Goal: Information Seeking & Learning: Learn about a topic

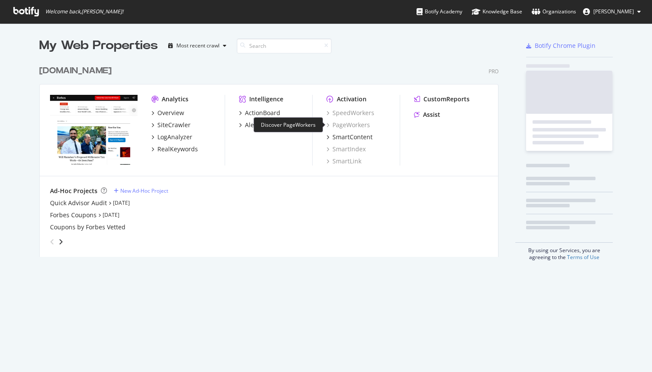
scroll to position [203, 466]
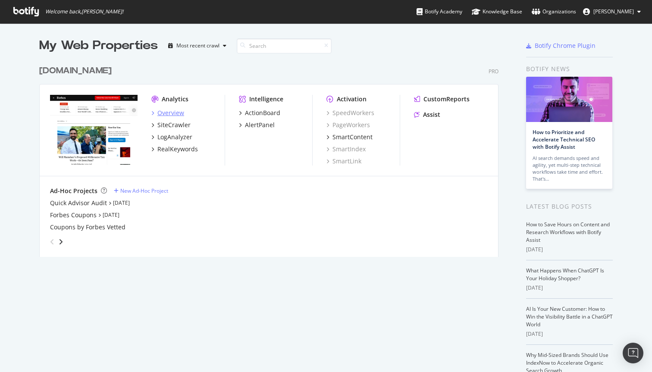
click at [174, 113] on div "Overview" at bounding box center [170, 113] width 27 height 9
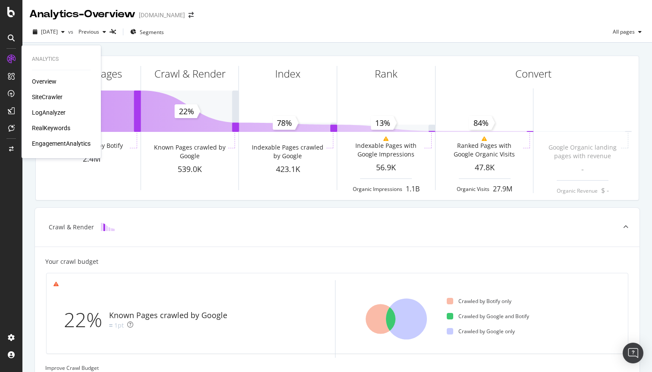
click at [51, 129] on div "RealKeywords" at bounding box center [51, 128] width 38 height 9
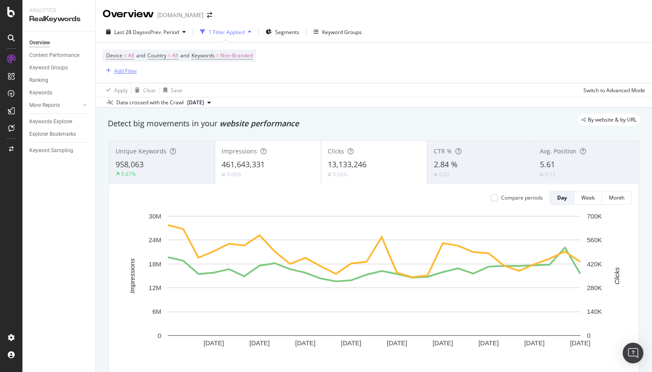
click at [116, 70] on div "Add Filter" at bounding box center [125, 70] width 23 height 7
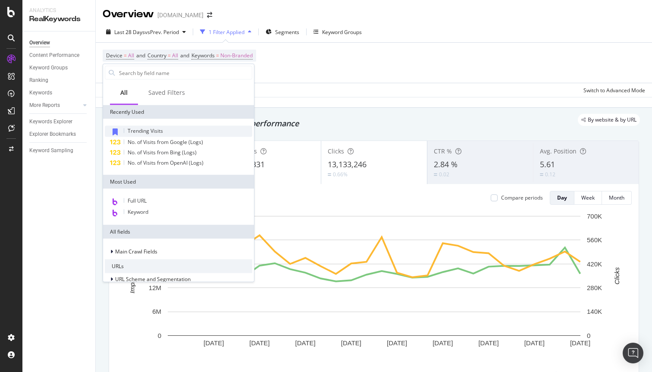
click at [131, 131] on span "Trending Visits" at bounding box center [145, 130] width 35 height 7
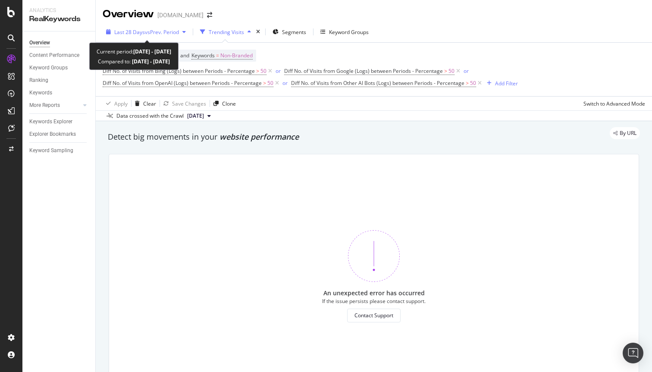
click at [168, 32] on span "vs Prev. Period" at bounding box center [162, 31] width 34 height 7
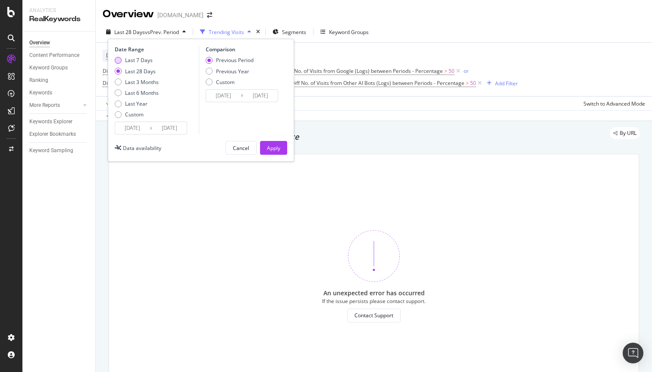
click at [151, 59] on div "Last 7 Days" at bounding box center [139, 59] width 28 height 7
type input "2025/09/02"
type input "2025/08/26"
type input "2025/09/01"
click at [266, 149] on button "Apply" at bounding box center [273, 148] width 27 height 14
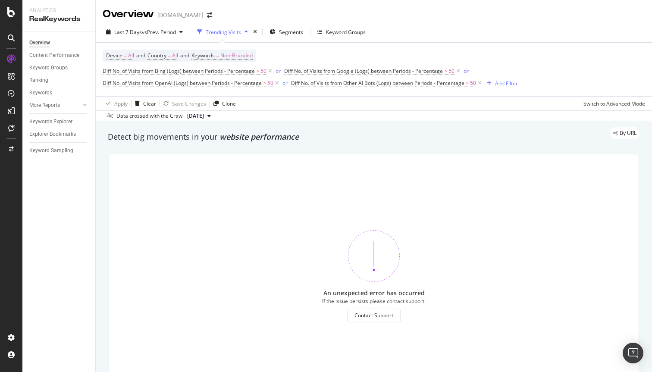
click at [235, 30] on div "Trending Visits" at bounding box center [223, 31] width 35 height 7
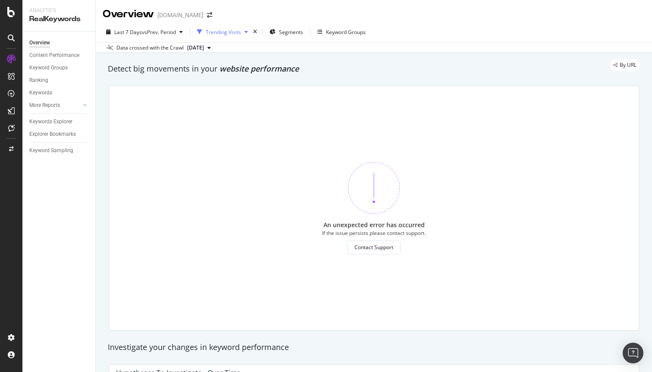
click at [235, 30] on div "Trending Visits" at bounding box center [223, 31] width 35 height 7
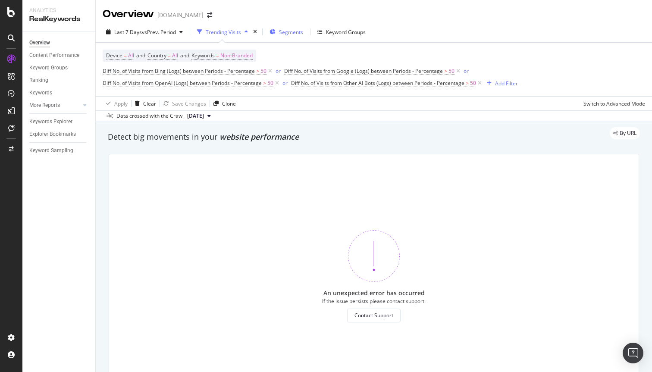
click at [297, 29] on span "Segments" at bounding box center [291, 31] width 24 height 7
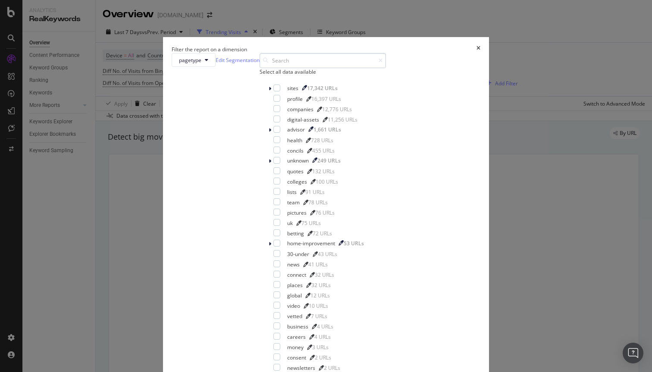
click at [283, 68] on input "modal" at bounding box center [323, 60] width 126 height 15
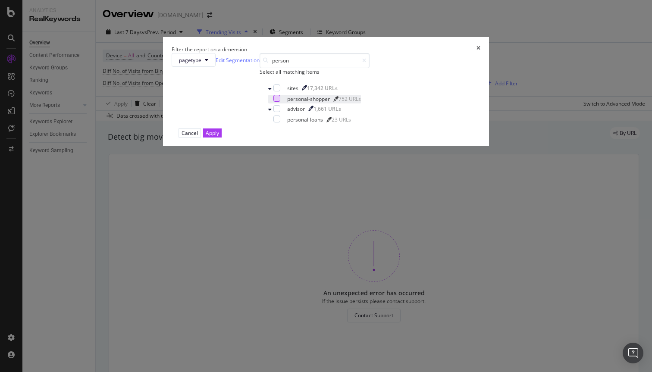
type input "person"
click at [273, 102] on div "modal" at bounding box center [276, 98] width 7 height 7
click at [222, 138] on button "Apply" at bounding box center [212, 133] width 19 height 9
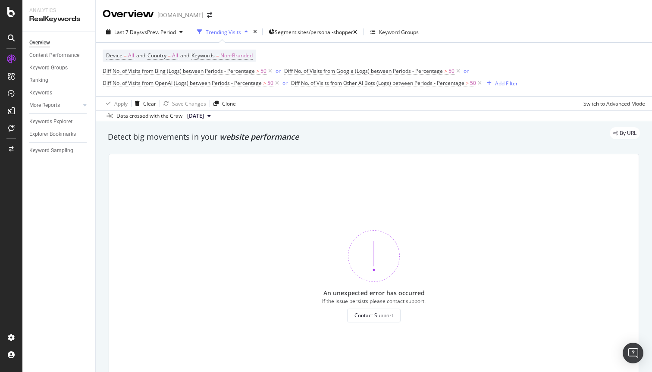
click at [204, 113] on span "2025 Aug. 30th" at bounding box center [195, 116] width 17 height 8
click at [53, 53] on div "Content Performance" at bounding box center [54, 55] width 50 height 9
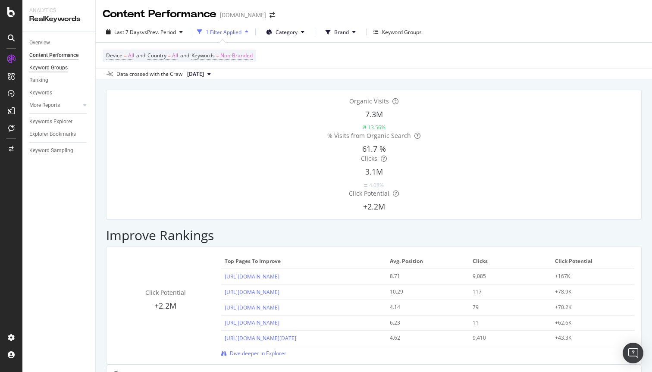
click at [53, 68] on div "Keyword Groups" at bounding box center [48, 67] width 38 height 9
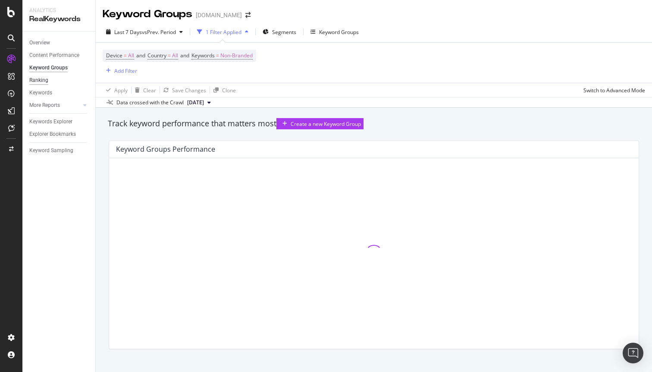
click at [42, 80] on div "Ranking" at bounding box center [38, 80] width 19 height 9
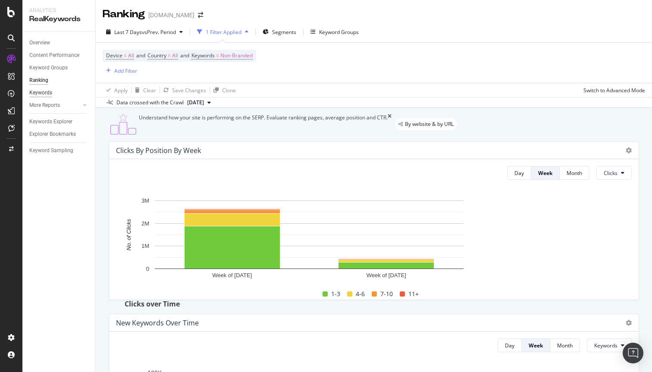
click at [37, 91] on div "Keywords" at bounding box center [40, 92] width 23 height 9
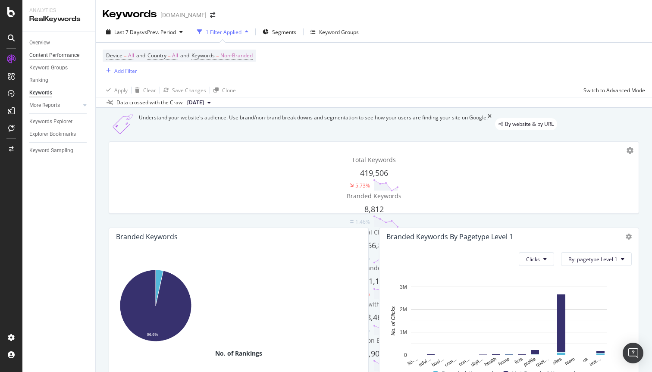
click at [60, 56] on div "Content Performance" at bounding box center [54, 55] width 50 height 9
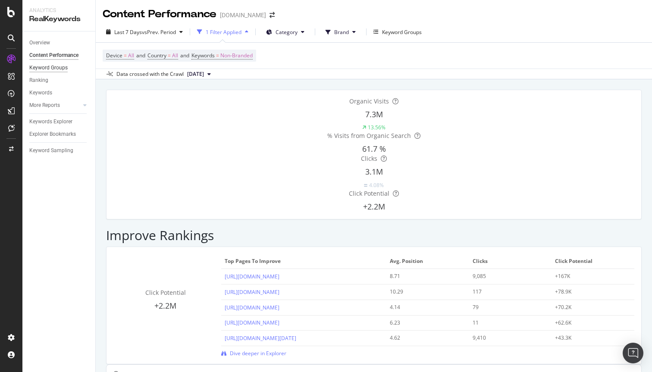
click at [50, 69] on div "Keyword Groups" at bounding box center [48, 67] width 38 height 9
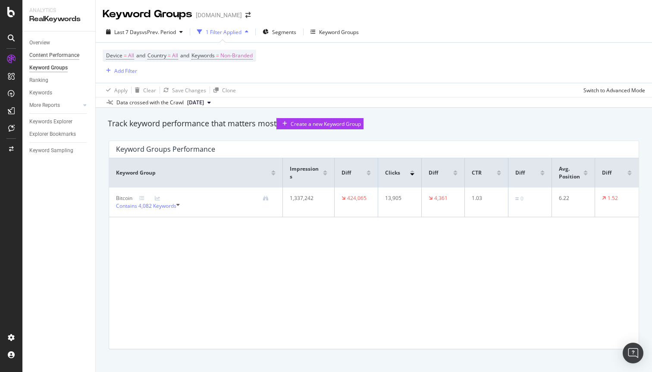
click at [51, 55] on div "Content Performance" at bounding box center [54, 55] width 50 height 9
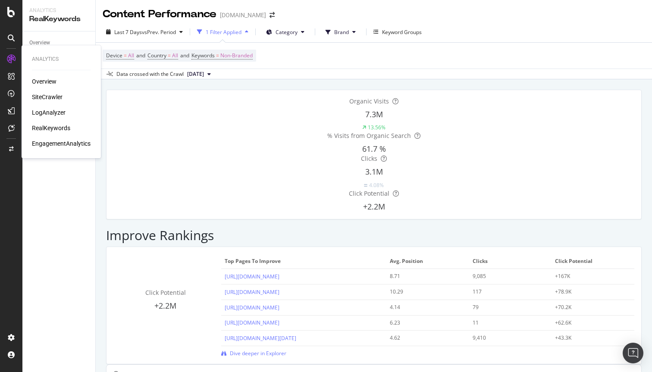
click at [41, 125] on div "RealKeywords" at bounding box center [51, 128] width 38 height 9
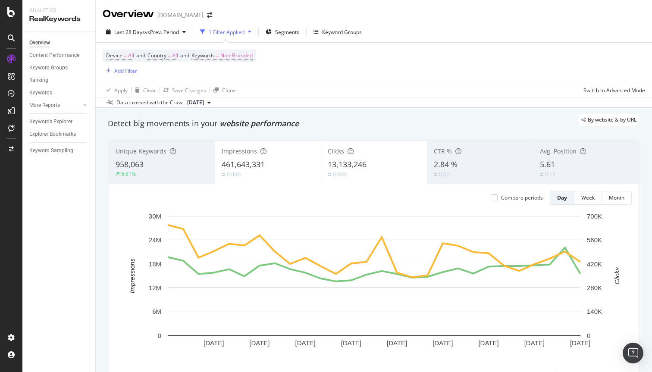
click at [239, 33] on div "1 Filter Applied" at bounding box center [227, 31] width 36 height 7
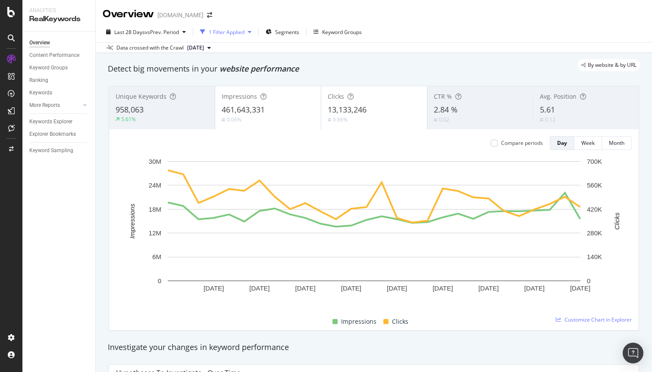
click at [239, 34] on div "1 Filter Applied" at bounding box center [227, 31] width 36 height 7
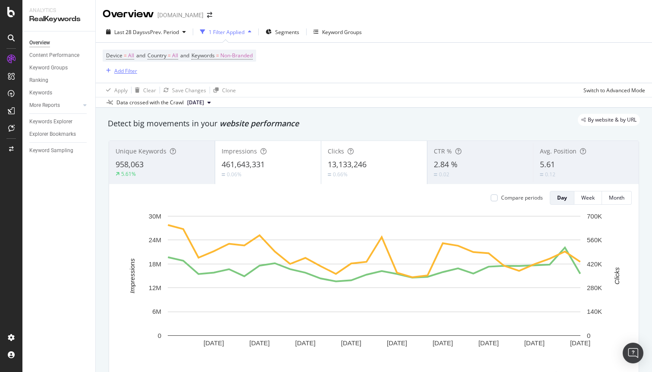
click at [111, 72] on div "button" at bounding box center [109, 70] width 12 height 5
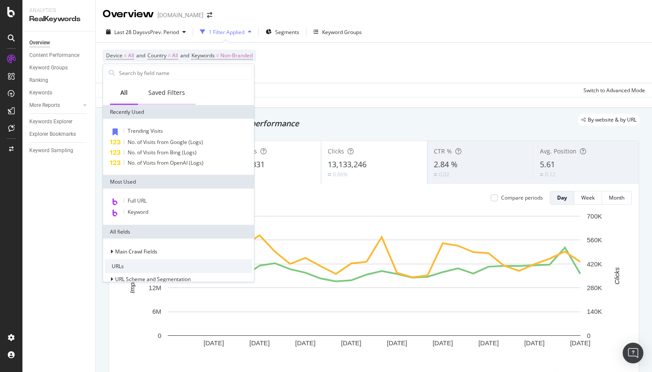
click at [162, 90] on div "Saved Filters" at bounding box center [166, 92] width 37 height 9
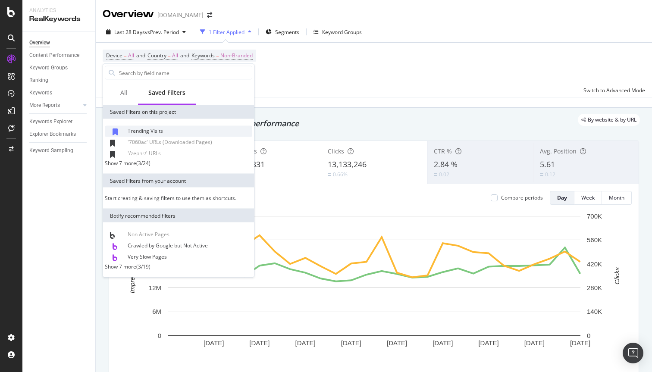
click at [145, 129] on span "Trending Visits" at bounding box center [145, 130] width 35 height 7
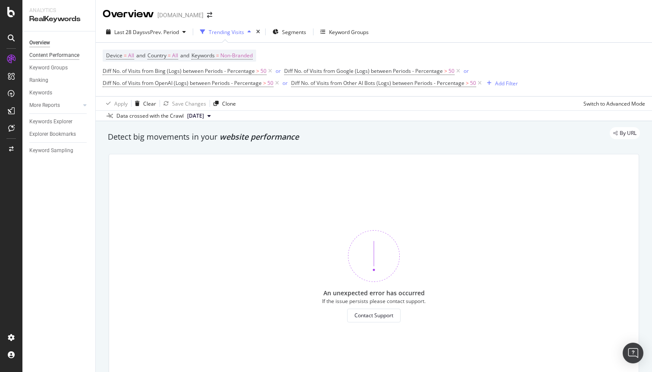
click at [49, 58] on div "Content Performance" at bounding box center [54, 55] width 50 height 9
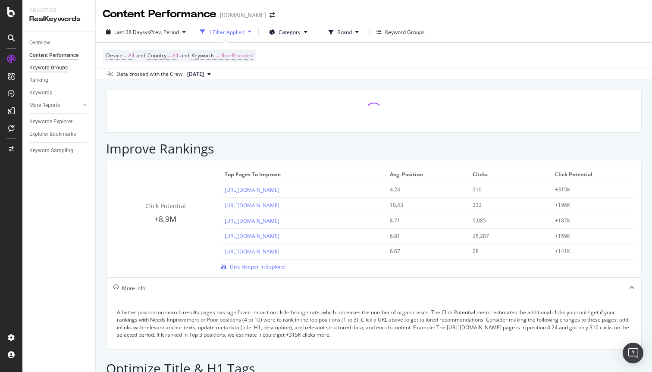
click at [46, 66] on div "Keyword Groups" at bounding box center [48, 67] width 38 height 9
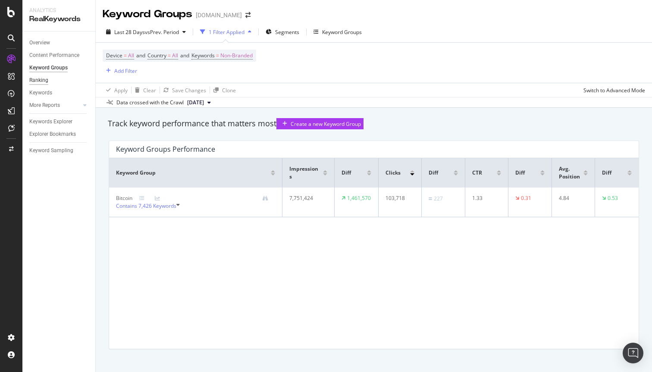
click at [43, 80] on div "Ranking" at bounding box center [38, 80] width 19 height 9
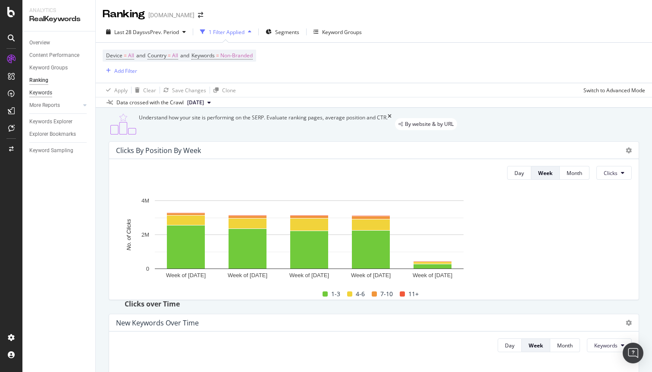
click at [40, 93] on div "Keywords" at bounding box center [40, 92] width 23 height 9
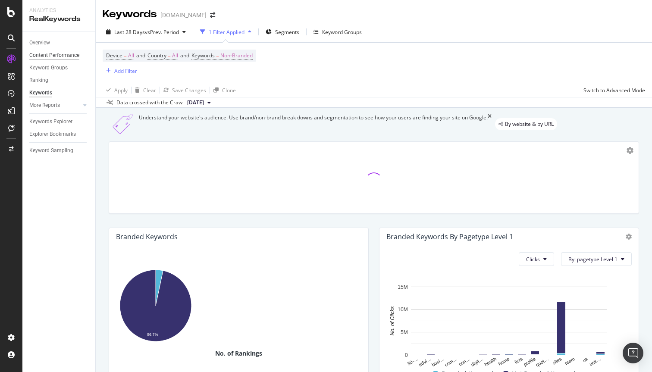
click at [45, 56] on div "Content Performance" at bounding box center [54, 55] width 50 height 9
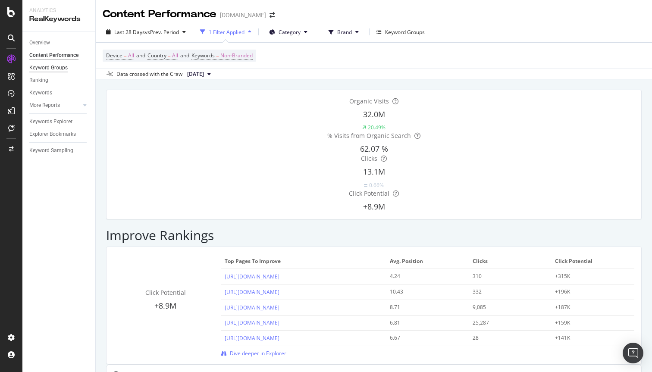
click at [44, 69] on div "Keyword Groups" at bounding box center [48, 67] width 38 height 9
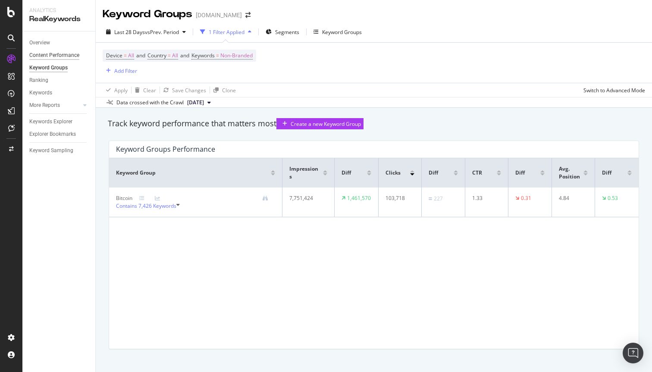
click at [51, 54] on div "Content Performance" at bounding box center [54, 55] width 50 height 9
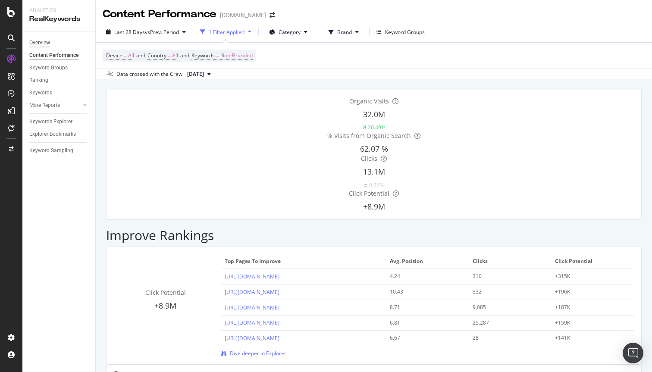
click at [47, 45] on div "Overview" at bounding box center [39, 42] width 21 height 9
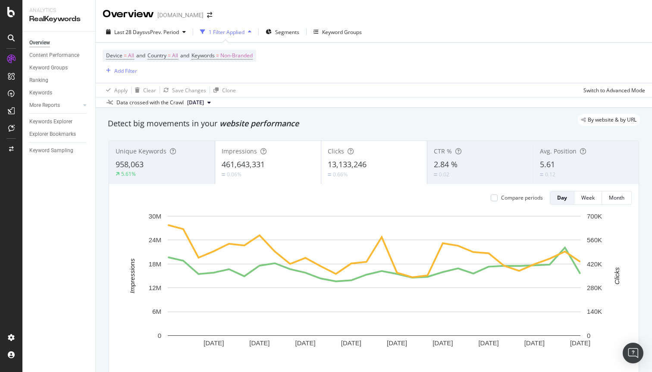
click at [230, 32] on div "1 Filter Applied" at bounding box center [227, 31] width 36 height 7
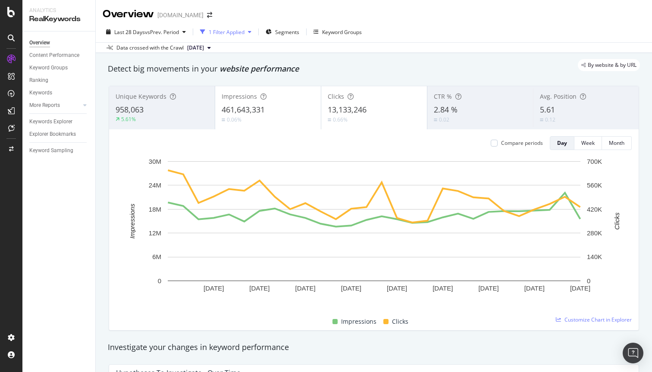
click at [240, 35] on div "1 Filter Applied" at bounding box center [226, 31] width 58 height 13
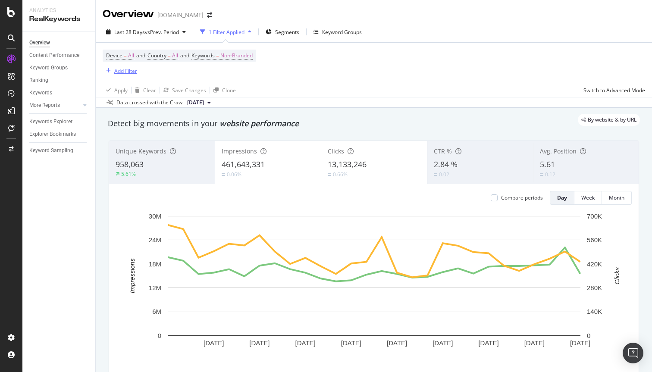
click at [128, 70] on div "Add Filter" at bounding box center [125, 70] width 23 height 7
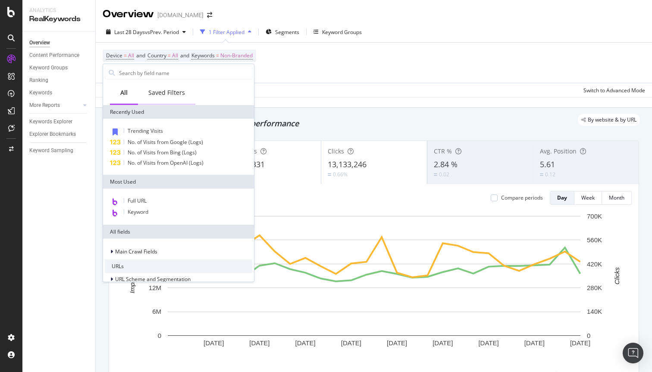
click at [160, 88] on div "Saved Filters" at bounding box center [166, 94] width 57 height 24
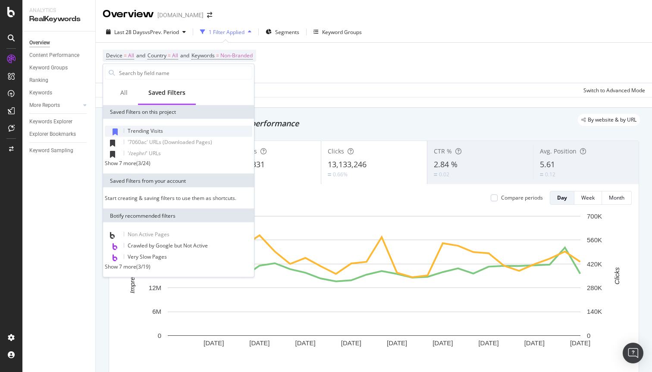
click at [147, 128] on span "Trending Visits" at bounding box center [145, 130] width 35 height 7
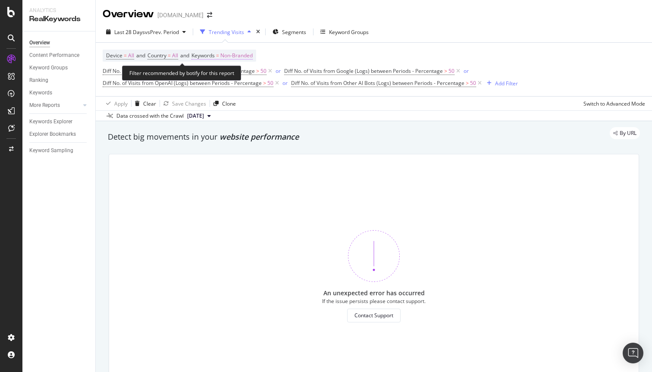
click at [232, 55] on span "Non-Branded" at bounding box center [236, 56] width 32 height 12
click at [337, 50] on div "Device = All and Country = All and Keywords = Non-Branded Diff No. of Visits fr…" at bounding box center [374, 70] width 543 height 40
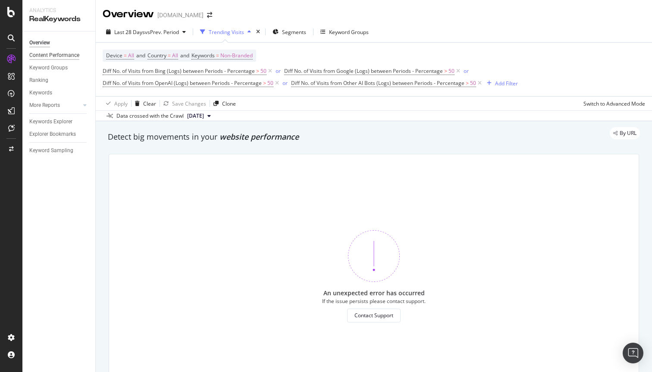
click at [55, 54] on div "Content Performance" at bounding box center [54, 55] width 50 height 9
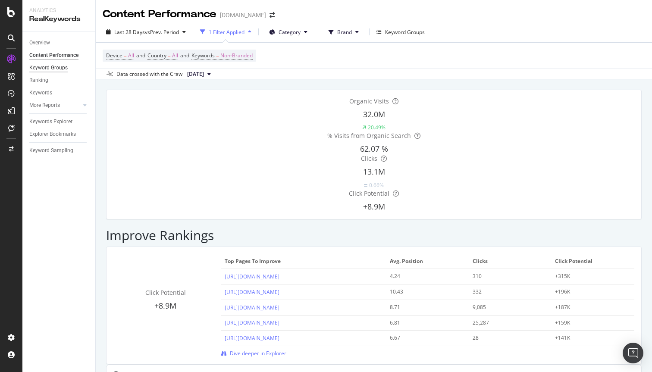
click at [52, 69] on div "Keyword Groups" at bounding box center [48, 67] width 38 height 9
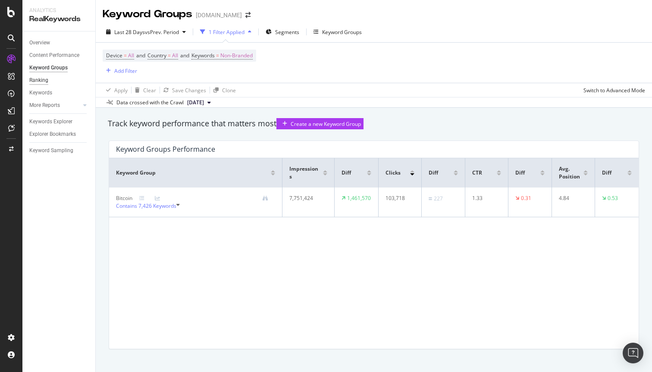
click at [47, 78] on div "Ranking" at bounding box center [38, 80] width 19 height 9
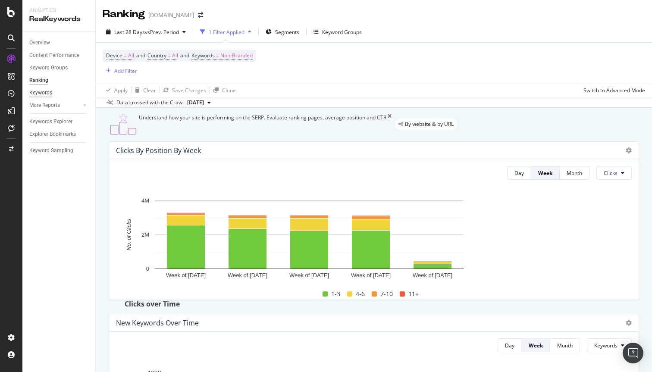
click at [43, 91] on div "Keywords" at bounding box center [40, 92] width 23 height 9
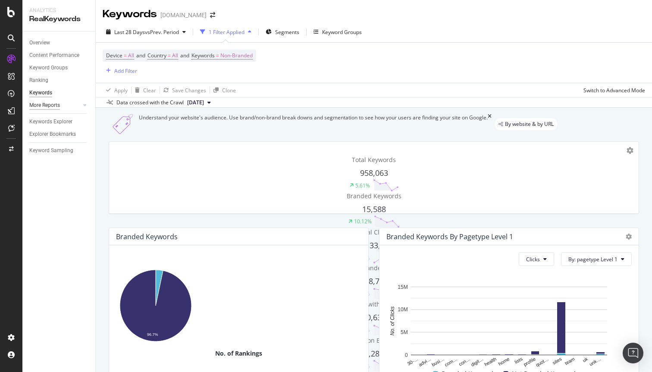
click at [44, 104] on div "More Reports" at bounding box center [44, 105] width 31 height 9
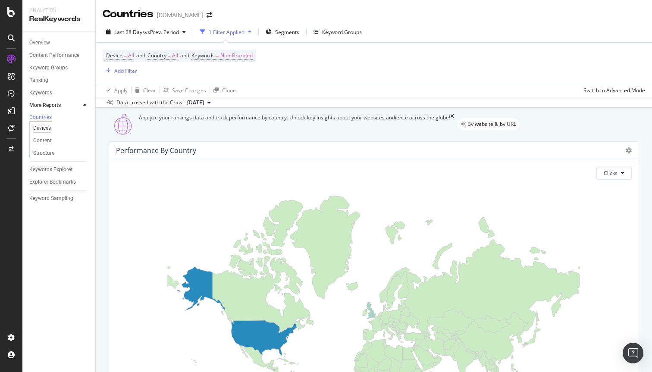
click at [43, 129] on div "Devices" at bounding box center [42, 128] width 18 height 9
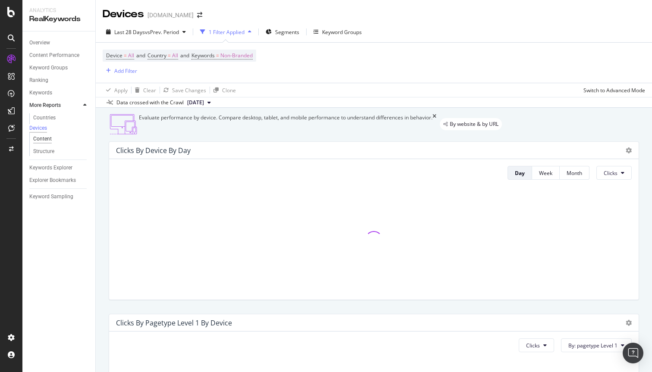
click at [41, 142] on div "Content" at bounding box center [42, 139] width 19 height 9
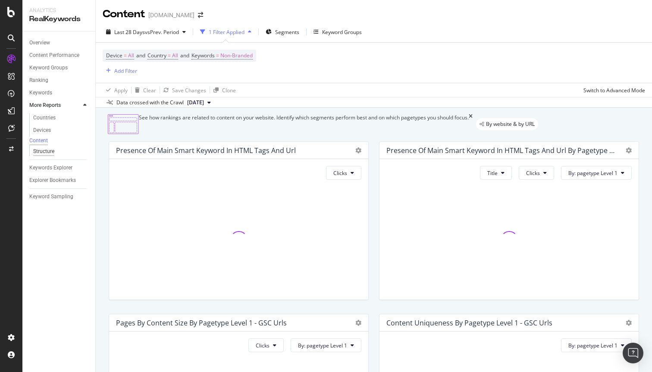
click at [42, 154] on div "Structure" at bounding box center [43, 151] width 21 height 9
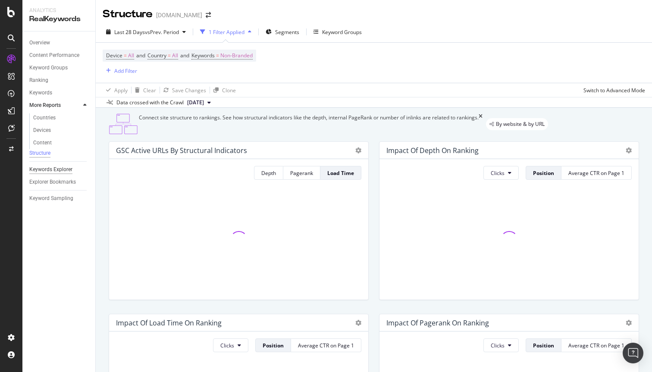
click at [41, 171] on div "Keywords Explorer" at bounding box center [50, 169] width 43 height 9
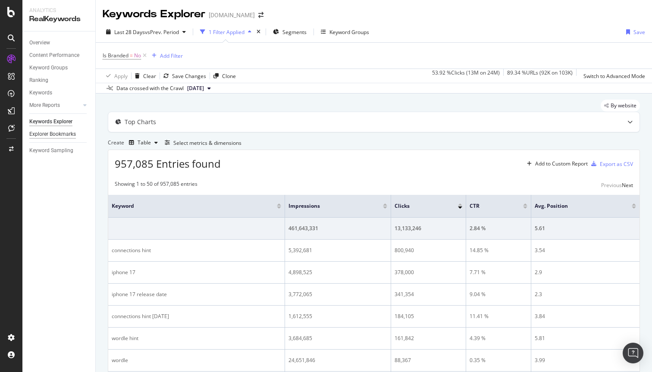
click at [56, 138] on div "Explorer Bookmarks" at bounding box center [52, 134] width 47 height 9
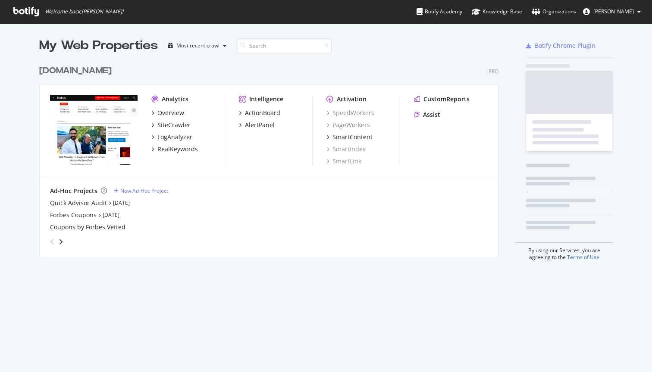
scroll to position [203, 466]
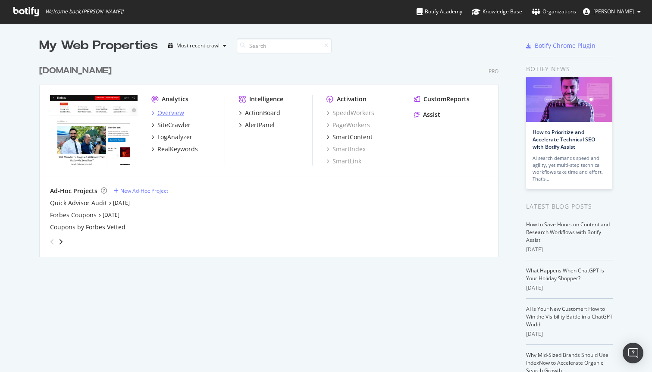
click at [162, 113] on div "Overview" at bounding box center [170, 113] width 27 height 9
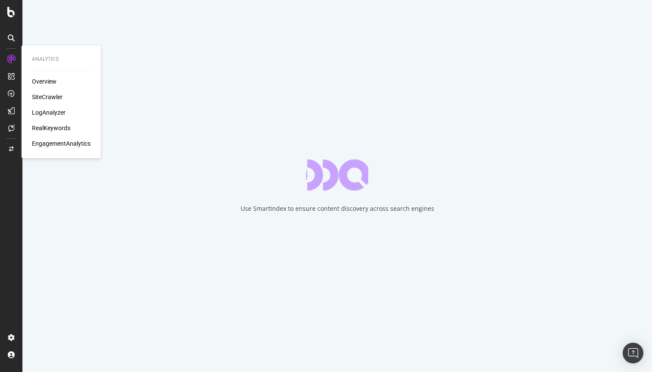
click at [40, 128] on div "RealKeywords" at bounding box center [51, 128] width 38 height 9
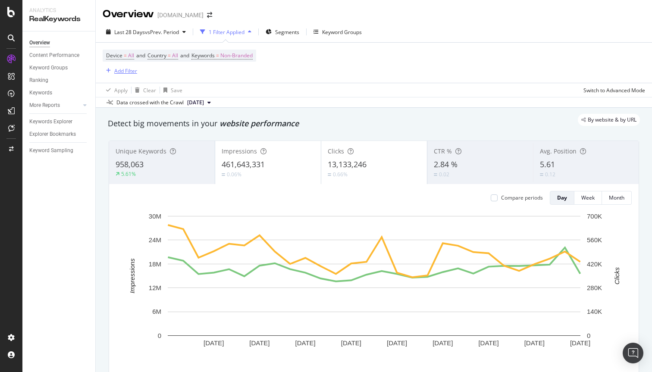
click at [118, 71] on div "Add Filter" at bounding box center [125, 70] width 23 height 7
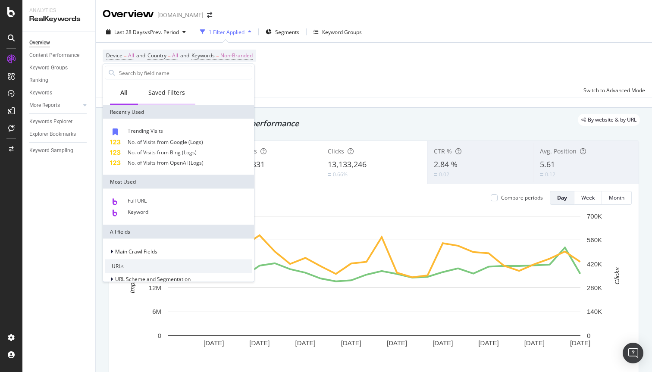
click at [154, 91] on div "Saved Filters" at bounding box center [166, 92] width 37 height 9
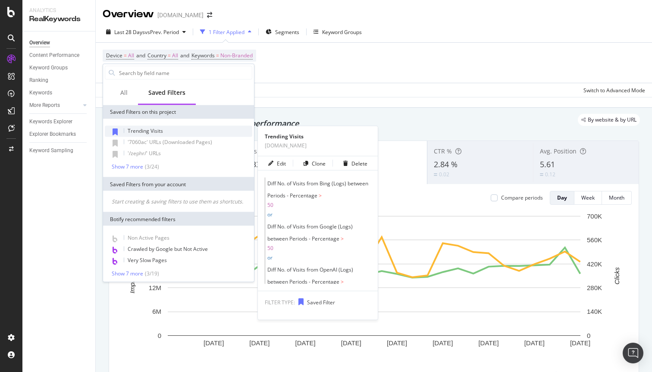
click at [154, 126] on div "Trending Visits" at bounding box center [178, 131] width 147 height 11
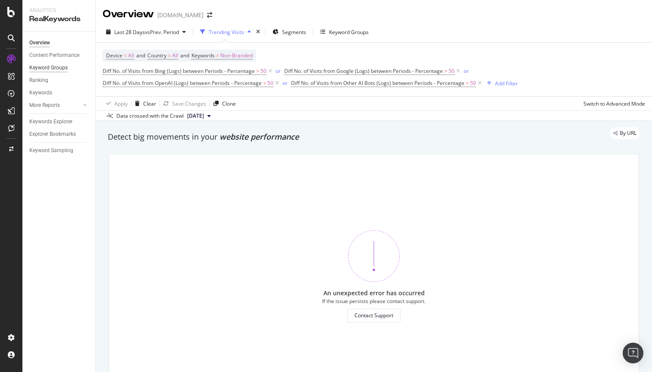
click at [63, 66] on div "Keyword Groups" at bounding box center [48, 67] width 38 height 9
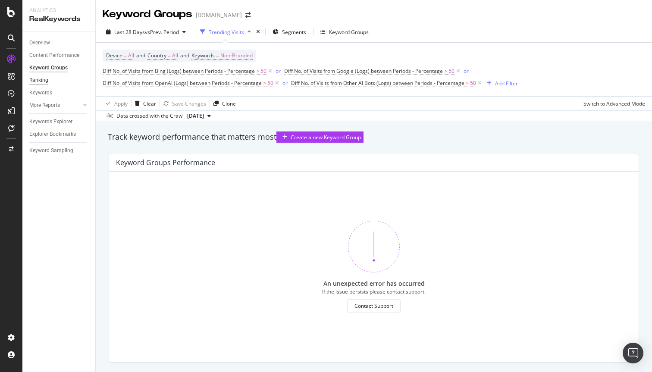
click at [41, 77] on div "Ranking" at bounding box center [38, 80] width 19 height 9
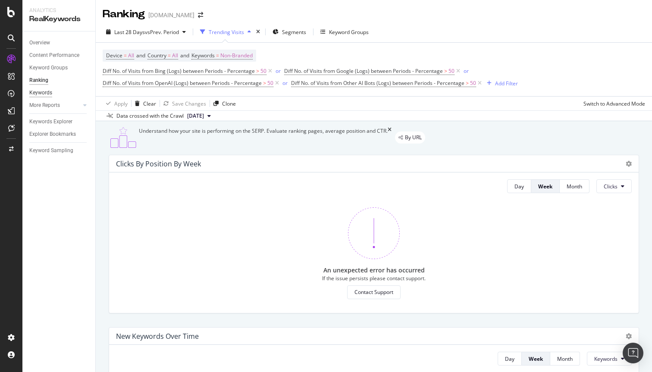
click at [39, 92] on div "Keywords" at bounding box center [40, 92] width 23 height 9
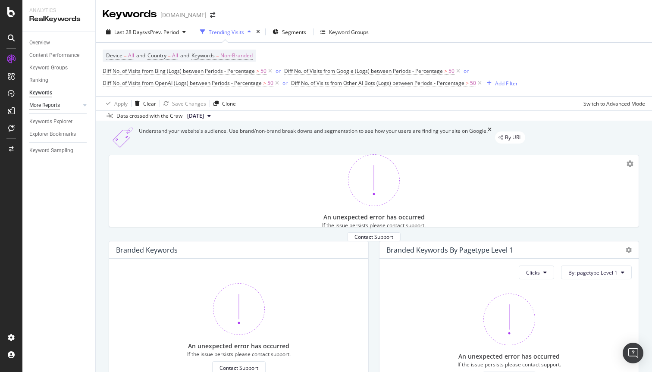
click at [41, 106] on div "More Reports" at bounding box center [44, 105] width 31 height 9
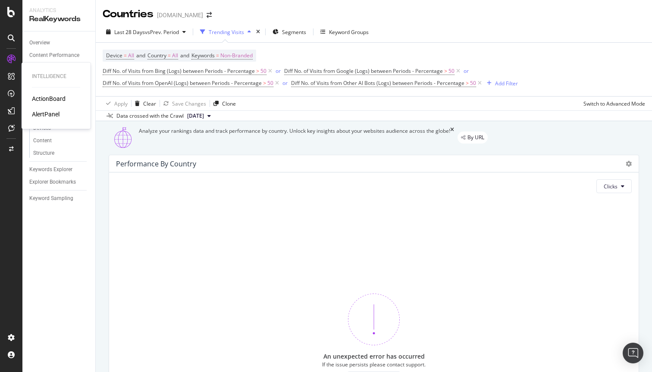
click at [16, 75] on div at bounding box center [11, 76] width 14 height 14
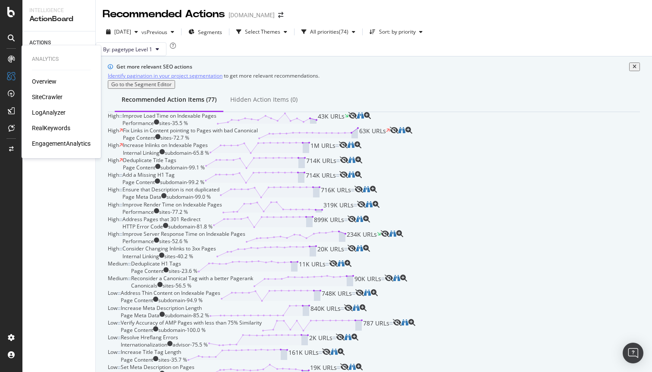
click at [46, 113] on div "LogAnalyzer" at bounding box center [49, 112] width 34 height 9
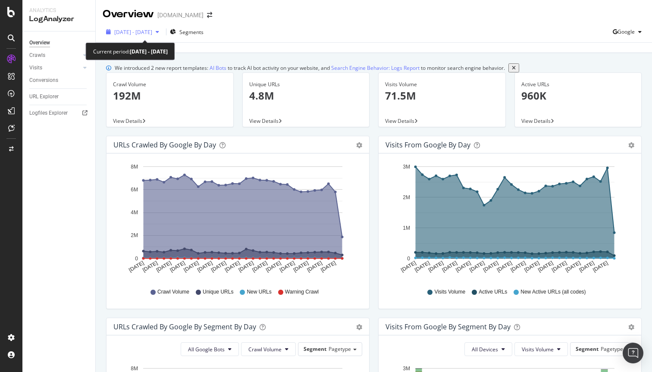
click at [140, 34] on span "2025 Aug. 13th - Sep. 11th" at bounding box center [133, 31] width 38 height 7
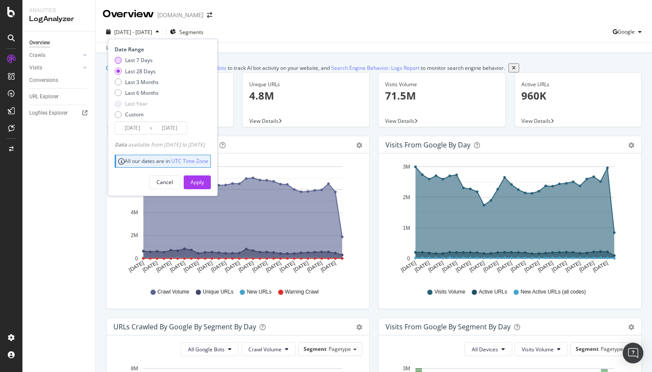
click at [139, 60] on div "Last 7 Days" at bounding box center [139, 59] width 28 height 7
type input "2025/09/05"
click at [204, 180] on div "Apply" at bounding box center [197, 182] width 13 height 7
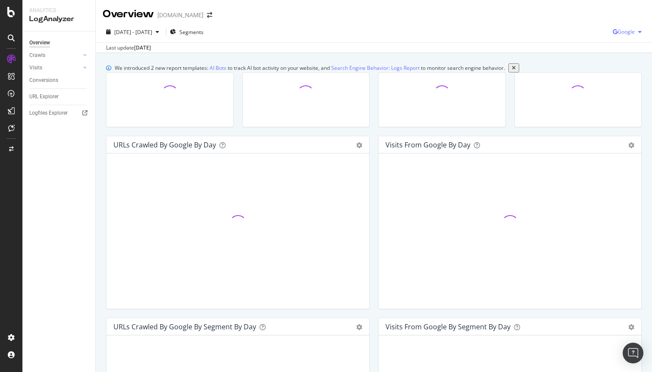
click at [619, 34] on span "Google" at bounding box center [626, 31] width 17 height 7
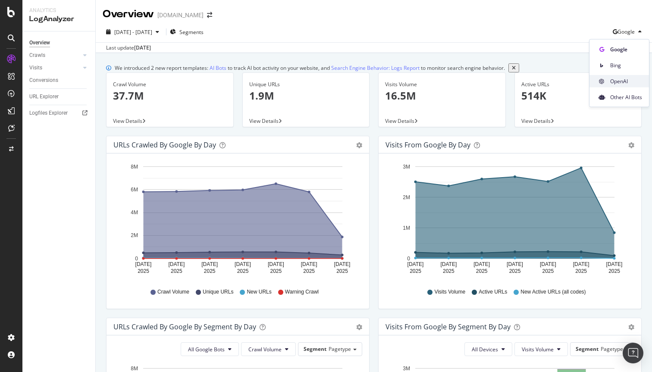
click at [608, 83] on div "OpenAI" at bounding box center [620, 81] width 60 height 13
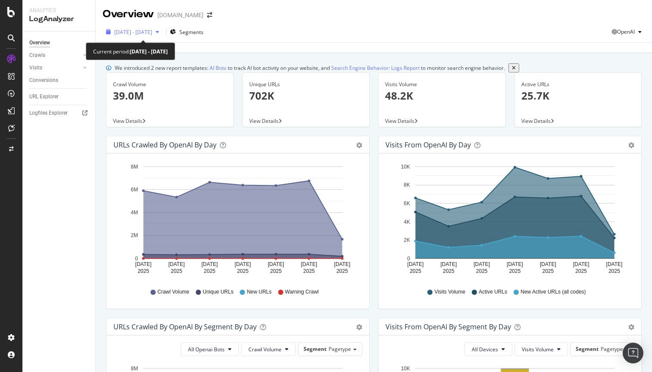
click at [163, 33] on div "button" at bounding box center [157, 31] width 10 height 5
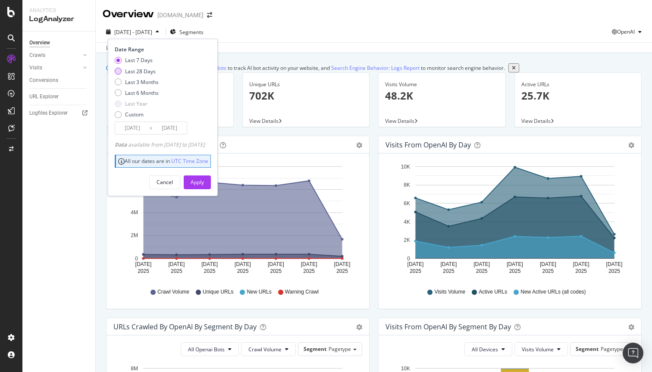
click at [149, 70] on div "Last 28 Days" at bounding box center [140, 71] width 31 height 7
type input "2025/08/15"
click at [204, 180] on div "Apply" at bounding box center [197, 182] width 13 height 7
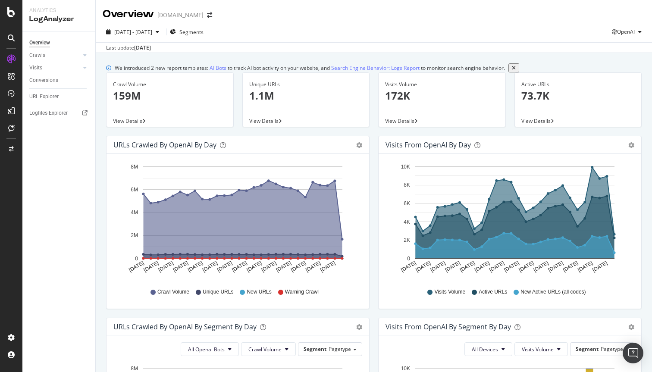
click at [137, 125] on span "View Details" at bounding box center [127, 120] width 29 height 7
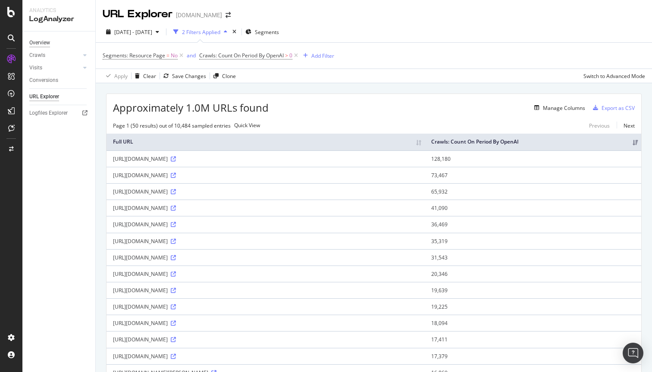
click at [44, 43] on div "Overview" at bounding box center [39, 42] width 21 height 9
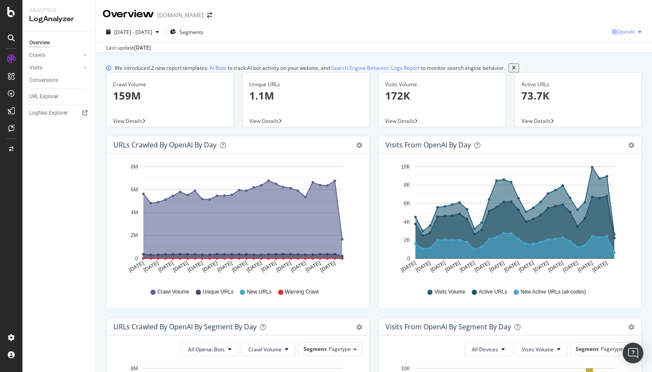
click at [627, 33] on span "OpenAI" at bounding box center [626, 31] width 18 height 7
click at [620, 97] on span "Other AI Bots" at bounding box center [626, 97] width 32 height 8
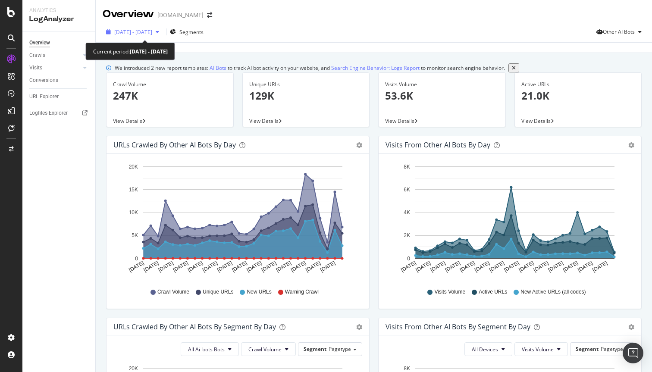
click at [163, 31] on div "button" at bounding box center [157, 31] width 10 height 5
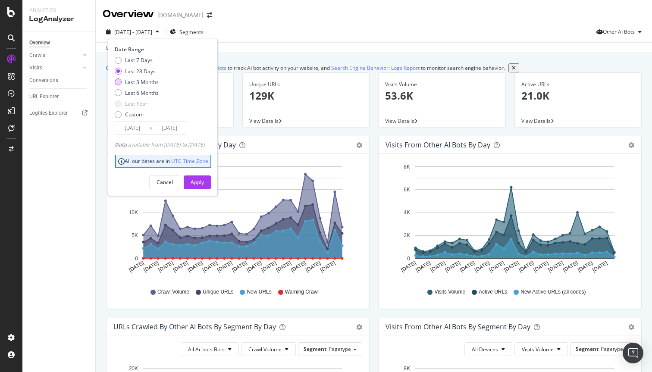
click at [142, 78] on div "Last 3 Months" at bounding box center [142, 81] width 34 height 7
type input "[DATE]"
click at [204, 182] on div "Apply" at bounding box center [197, 182] width 13 height 7
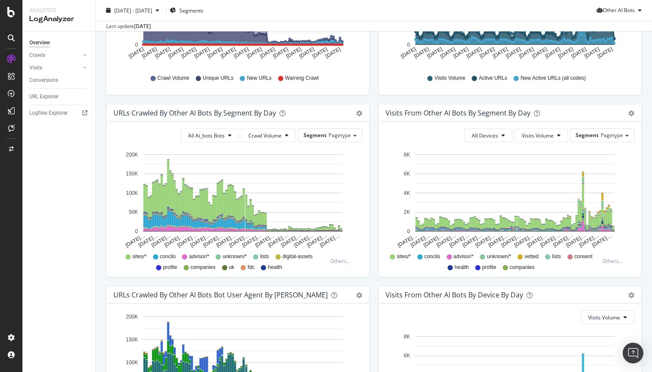
scroll to position [228, 0]
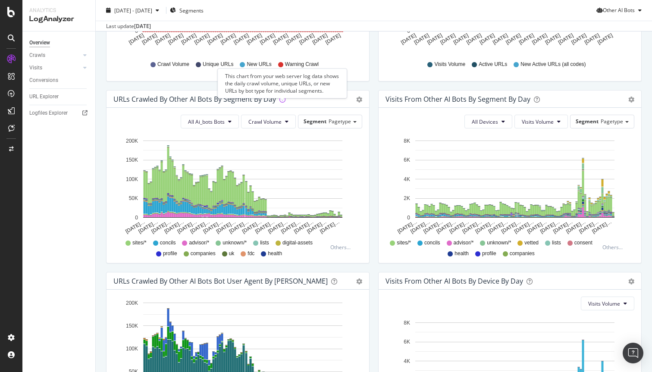
click at [281, 103] on icon at bounding box center [282, 100] width 6 height 6
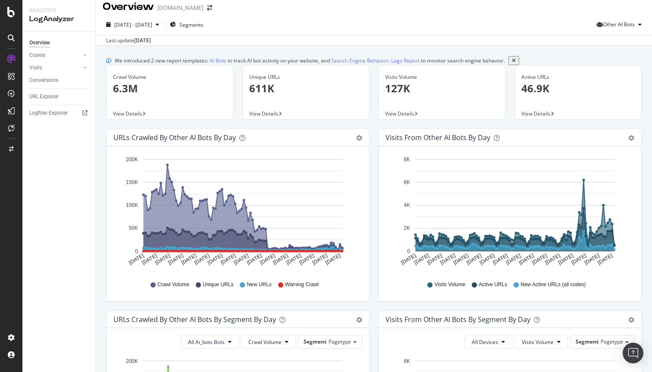
scroll to position [0, 0]
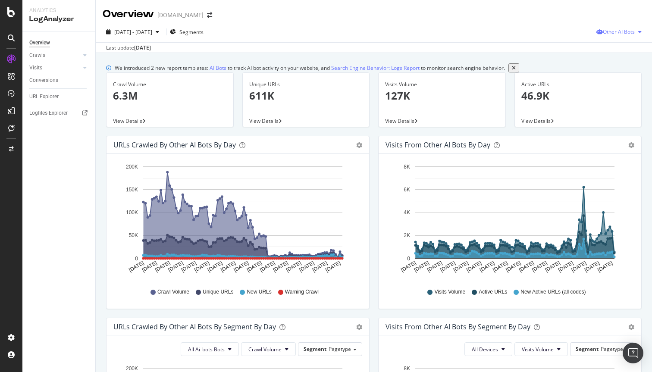
click at [627, 31] on span "Other AI Bots" at bounding box center [619, 31] width 32 height 7
click at [618, 48] on span "Google" at bounding box center [625, 49] width 34 height 8
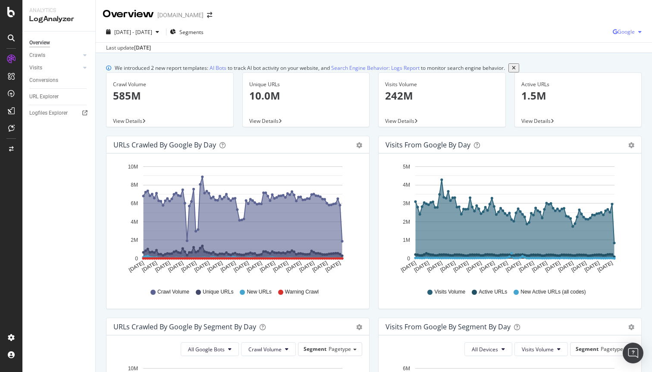
click at [625, 31] on span "Google" at bounding box center [626, 31] width 17 height 7
click at [372, 189] on div "URLs Crawled by Google by day Area Table Hold CMD (⌘) while clicking to filter …" at bounding box center [238, 227] width 272 height 182
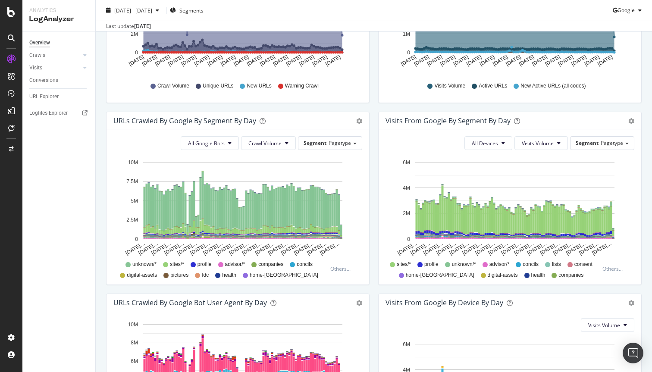
scroll to position [207, 0]
click at [214, 147] on span "All Google Bots" at bounding box center [206, 142] width 37 height 7
click at [258, 147] on span "Crawl Volume" at bounding box center [264, 142] width 33 height 7
click at [256, 183] on span "Unique URLs" at bounding box center [266, 183] width 34 height 8
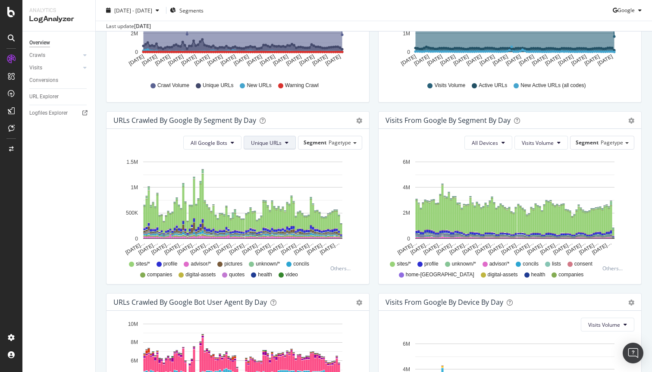
click at [262, 147] on span "Unique URLs" at bounding box center [266, 142] width 31 height 7
click at [259, 171] on div "Crawl Volume" at bounding box center [268, 167] width 47 height 13
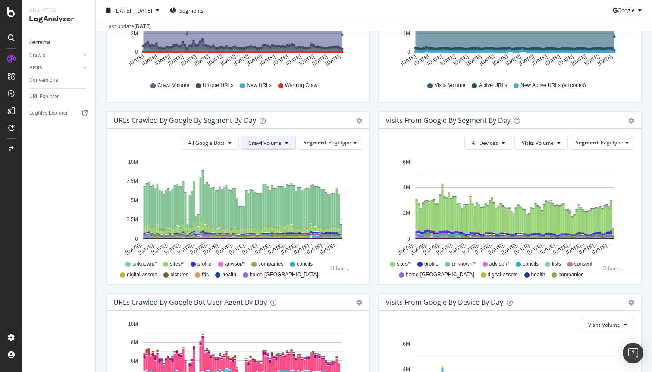
click at [267, 147] on span "Crawl Volume" at bounding box center [264, 142] width 33 height 7
click at [262, 180] on span "Unique URLs" at bounding box center [266, 183] width 34 height 8
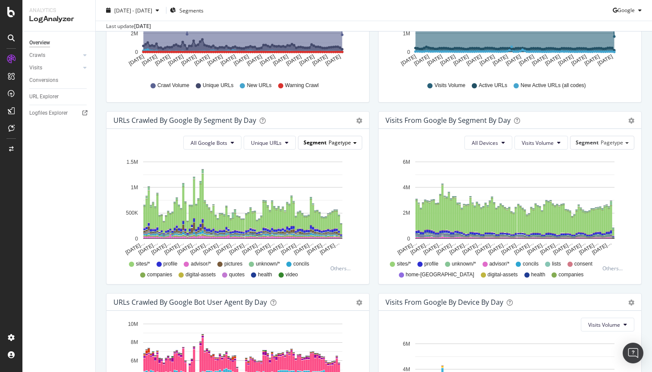
click at [314, 146] on span "Segment" at bounding box center [315, 142] width 23 height 7
click at [320, 146] on span "Segment" at bounding box center [315, 142] width 23 height 7
click at [358, 124] on icon "gear" at bounding box center [359, 121] width 6 height 6
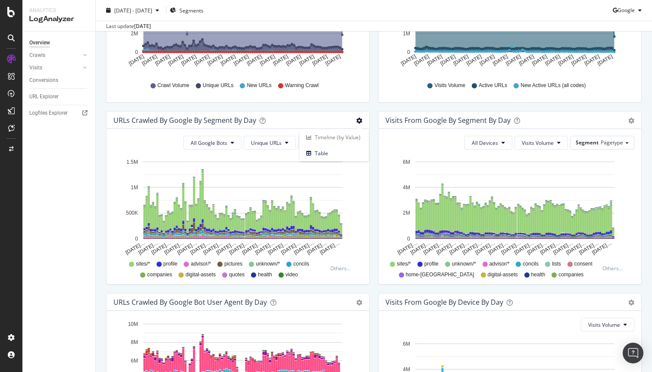
click at [377, 157] on div "Visits from Google By Segment By Day Timeline (by Value) Table All Devices Visi…" at bounding box center [510, 202] width 272 height 182
click at [535, 147] on span "Visits Volume" at bounding box center [538, 142] width 32 height 7
click at [276, 147] on span "Unique URLs" at bounding box center [266, 142] width 31 height 7
click at [258, 125] on div "URLs Crawled by Google By Segment By Day" at bounding box center [228, 120] width 230 height 9
click at [264, 147] on span "Unique URLs" at bounding box center [266, 142] width 31 height 7
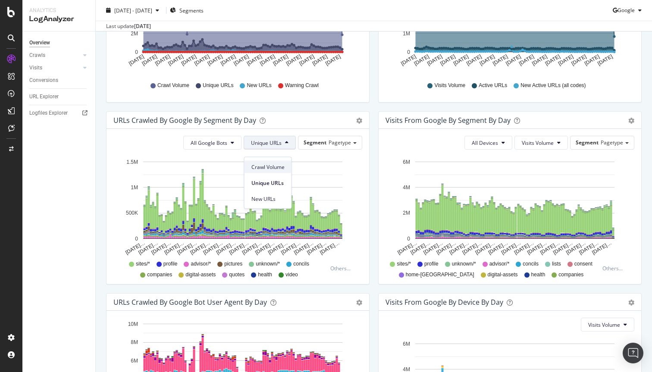
click at [261, 168] on span "Crawl Volume" at bounding box center [267, 167] width 33 height 8
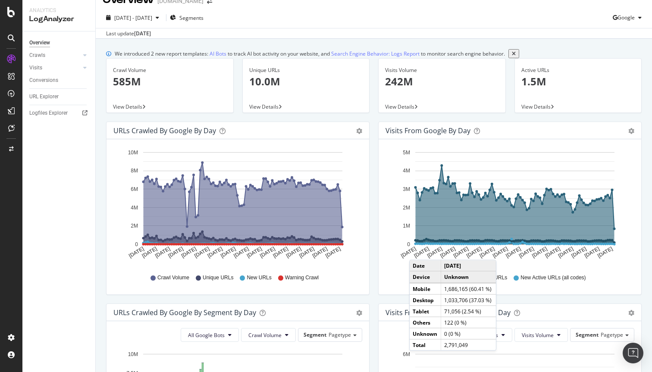
scroll to position [0, 0]
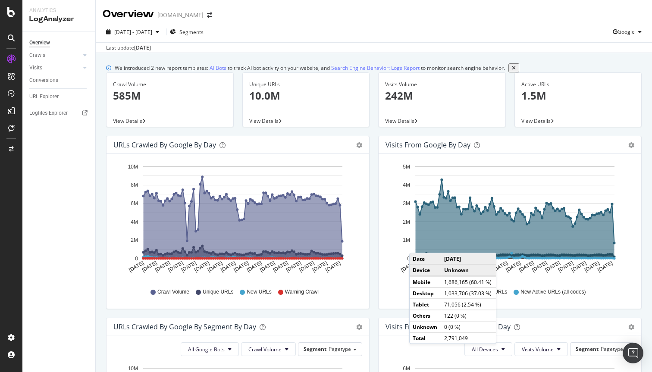
click at [361, 148] on icon "gear" at bounding box center [359, 145] width 6 height 6
click at [377, 176] on div "Visits from Google by day Area Table Hold CMD (⌘) while clicking to filter the …" at bounding box center [510, 227] width 272 height 182
click at [373, 177] on div "URLs Crawled by Google by day Area Table Hold CMD (⌘) while clicking to filter …" at bounding box center [238, 227] width 272 height 182
click at [636, 33] on div "button" at bounding box center [640, 31] width 10 height 5
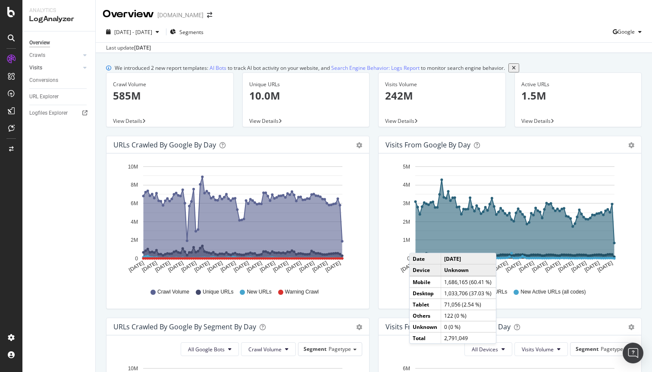
click at [63, 66] on link "Visits" at bounding box center [54, 67] width 51 height 9
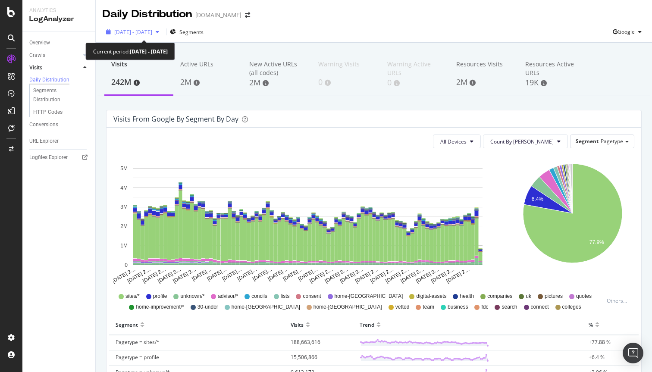
click at [152, 32] on span "[DATE] - [DATE]" at bounding box center [133, 31] width 38 height 7
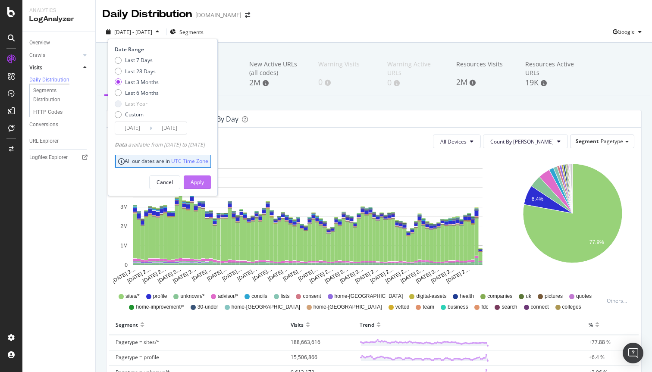
click at [204, 179] on div "Apply" at bounding box center [197, 182] width 13 height 7
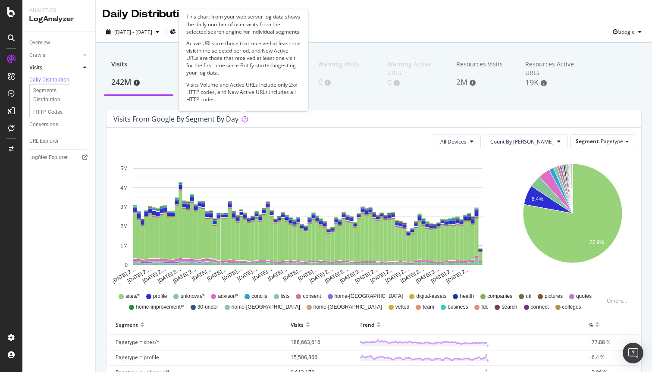
click at [244, 120] on icon at bounding box center [245, 119] width 6 height 6
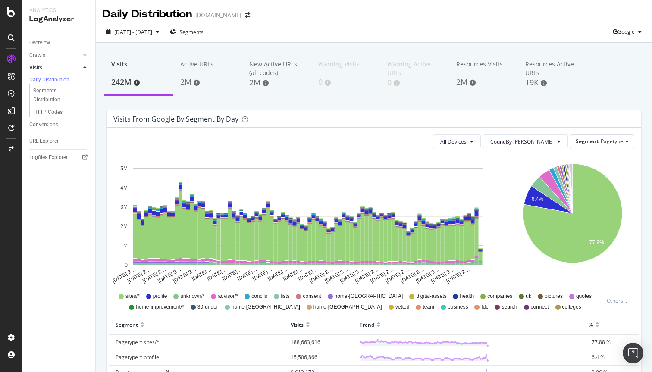
click at [321, 122] on div "Visits from google by Segment by Day" at bounding box center [367, 119] width 508 height 9
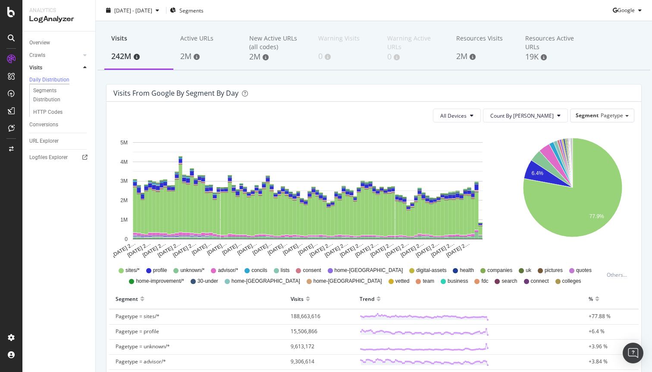
scroll to position [27, 0]
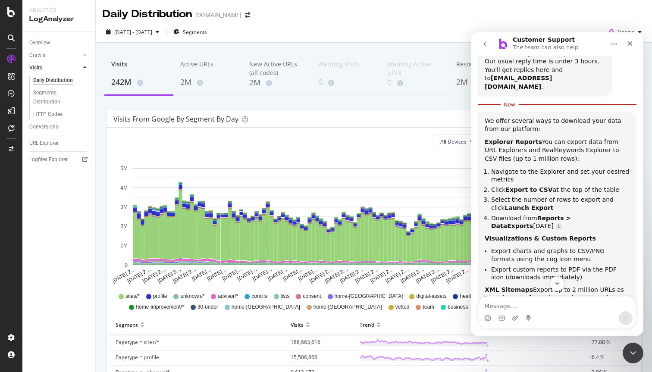
scroll to position [75, 0]
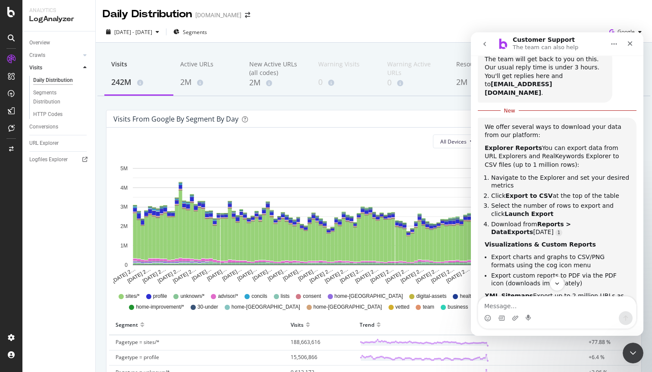
click at [634, 41] on div "Close" at bounding box center [630, 44] width 16 height 16
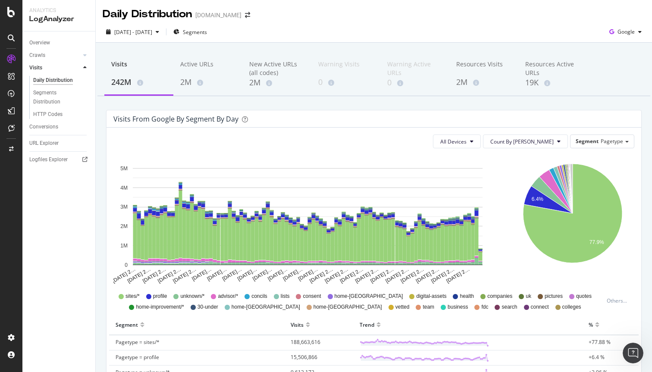
scroll to position [116, 0]
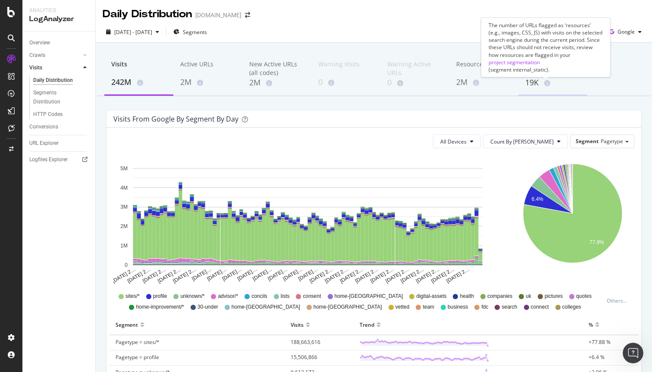
click at [542, 83] on span at bounding box center [545, 83] width 9 height 6
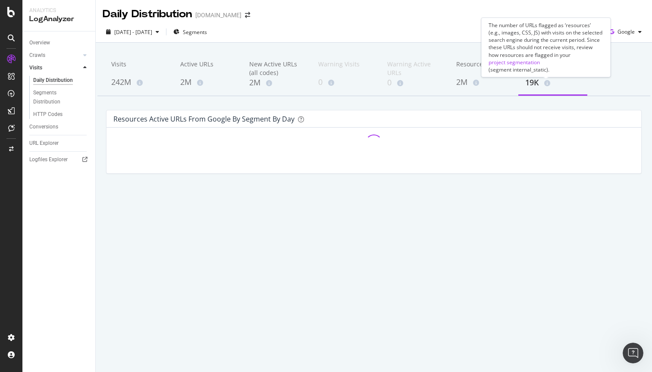
click at [548, 84] on icon at bounding box center [547, 83] width 6 height 6
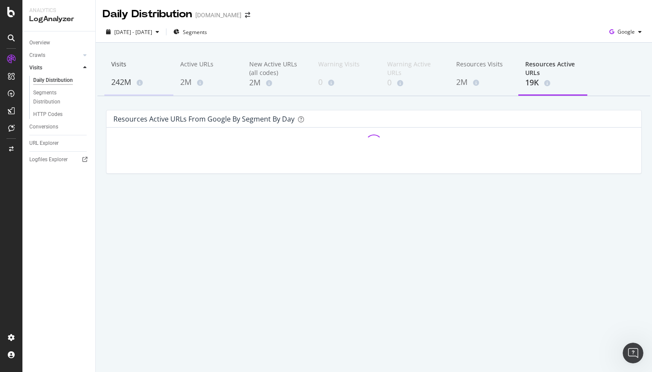
click at [119, 82] on div "242M" at bounding box center [138, 82] width 55 height 11
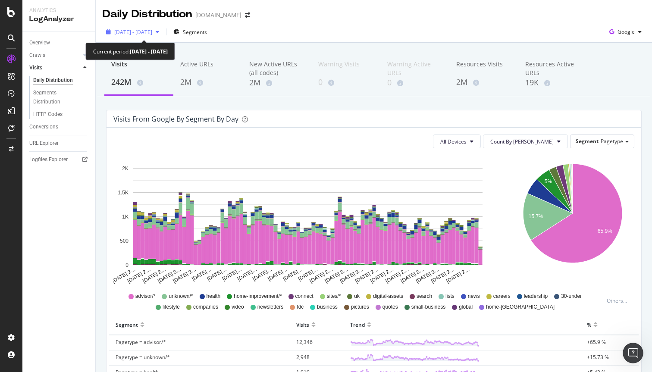
click at [152, 35] on span "[DATE] - [DATE]" at bounding box center [133, 31] width 38 height 7
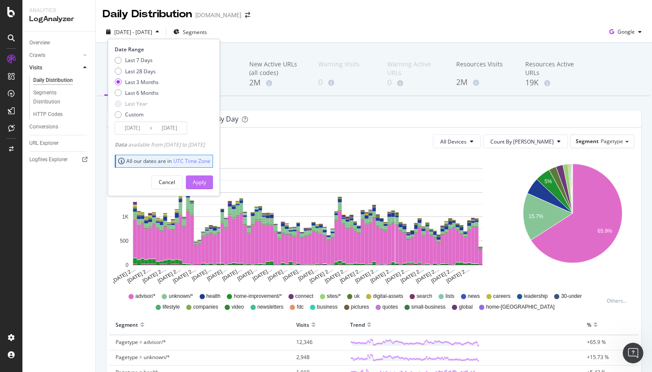
click at [206, 179] on div "Apply" at bounding box center [199, 182] width 13 height 7
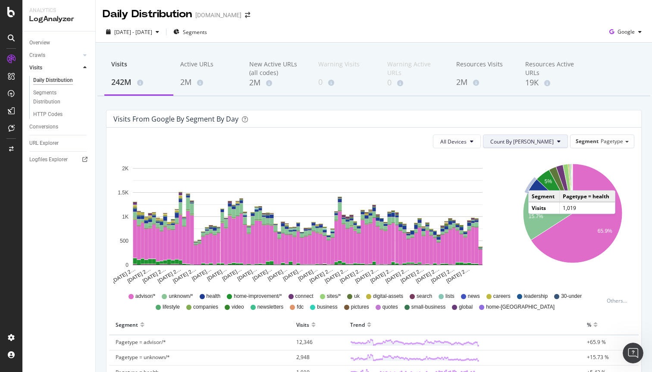
click at [531, 140] on span "Count By [PERSON_NAME]" at bounding box center [521, 141] width 63 height 7
click at [584, 138] on span "Segment" at bounding box center [587, 141] width 23 height 7
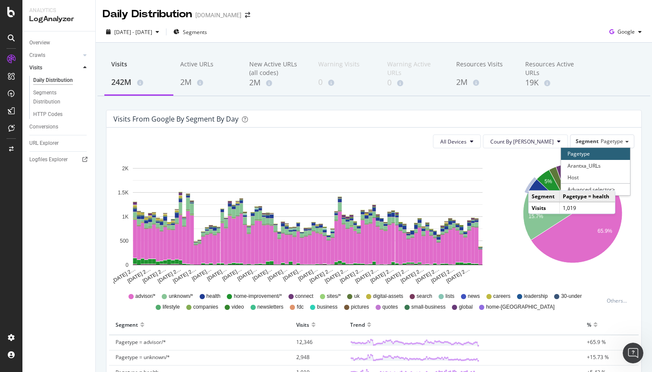
click at [592, 114] on div "Visits from google by Segment by Day" at bounding box center [374, 118] width 535 height 17
click at [624, 30] on span "Google" at bounding box center [626, 31] width 17 height 7
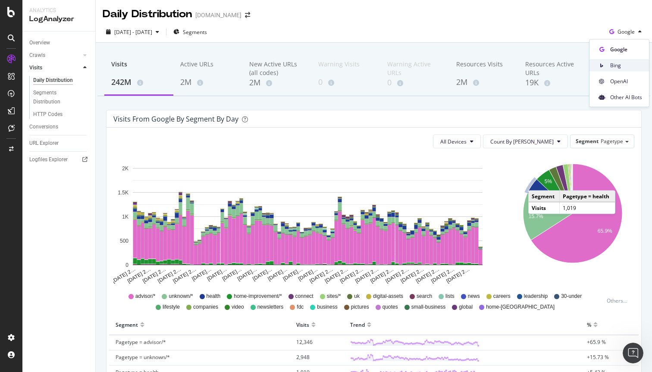
click at [615, 66] on span "Bing" at bounding box center [626, 65] width 32 height 8
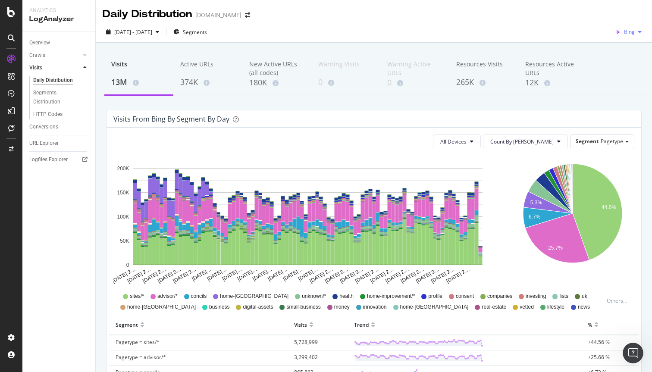
click at [630, 31] on span "Bing" at bounding box center [629, 31] width 11 height 7
click at [616, 100] on span "Other AI Bots" at bounding box center [626, 97] width 32 height 8
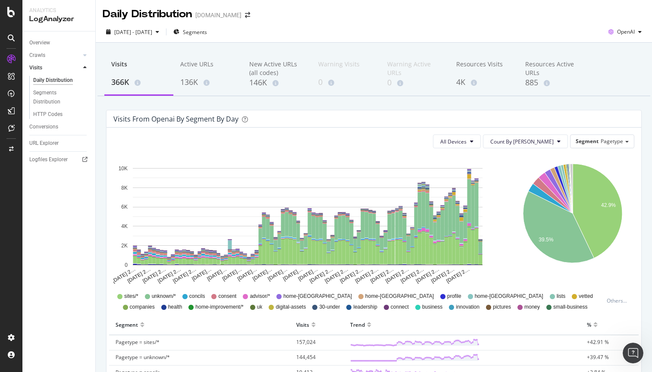
scroll to position [1, 0]
click at [629, 31] on span "OpenAI" at bounding box center [626, 31] width 18 height 7
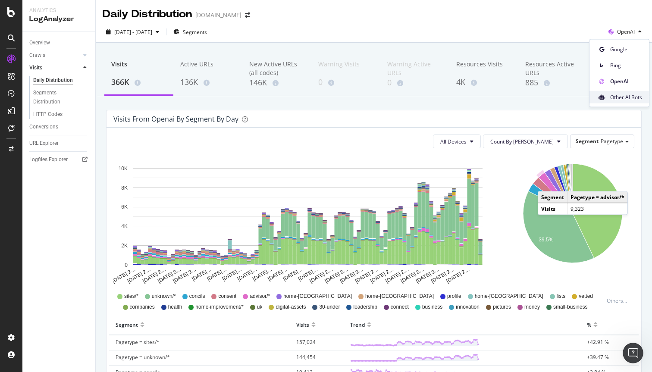
click at [613, 98] on span "Other AI Bots" at bounding box center [626, 97] width 32 height 8
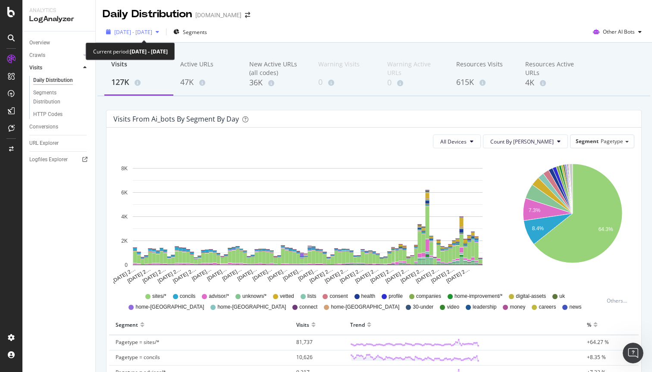
click at [152, 32] on span "[DATE] - [DATE]" at bounding box center [133, 31] width 38 height 7
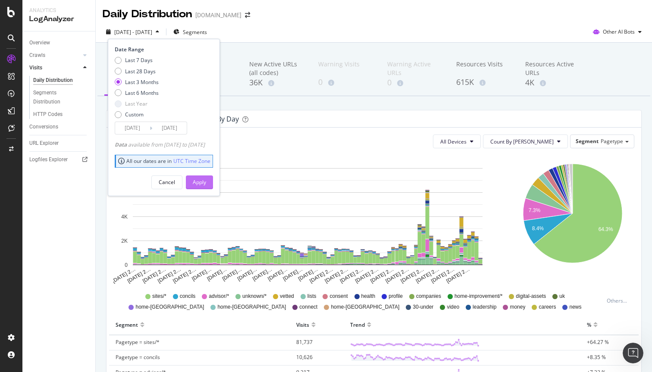
click at [206, 182] on div "Apply" at bounding box center [199, 182] width 13 height 7
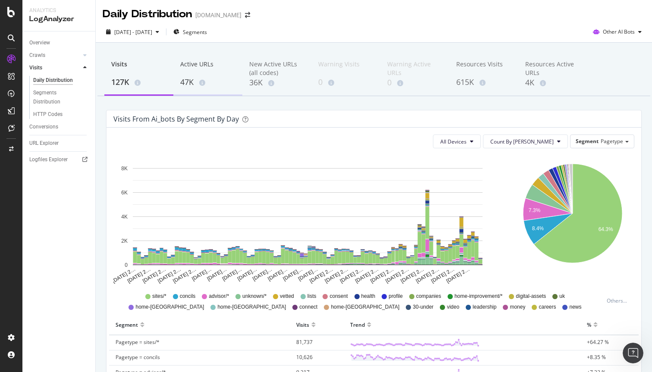
click at [186, 84] on div "47K" at bounding box center [207, 82] width 55 height 11
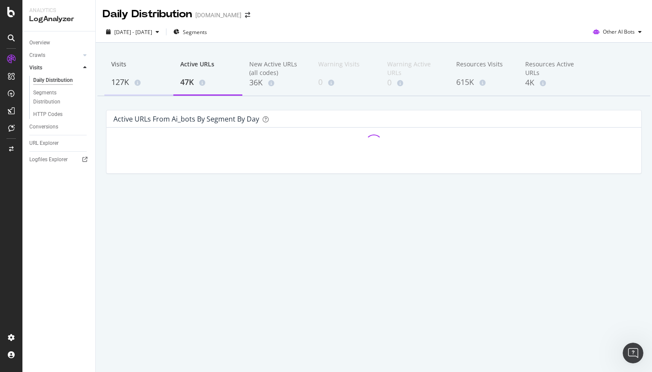
click at [121, 83] on div "127K" at bounding box center [138, 82] width 55 height 11
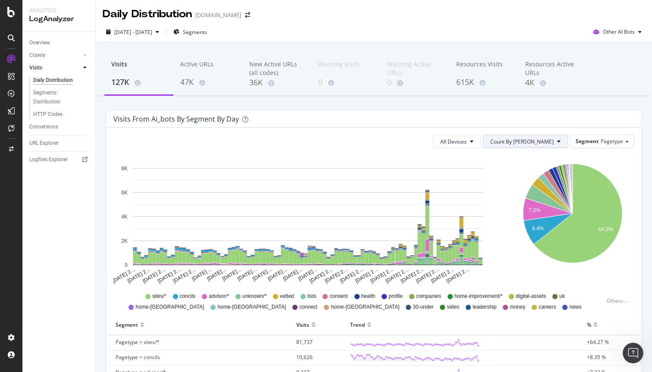
click at [533, 142] on span "Count By [PERSON_NAME]" at bounding box center [521, 141] width 63 height 7
click at [593, 139] on span "Segment" at bounding box center [587, 141] width 23 height 7
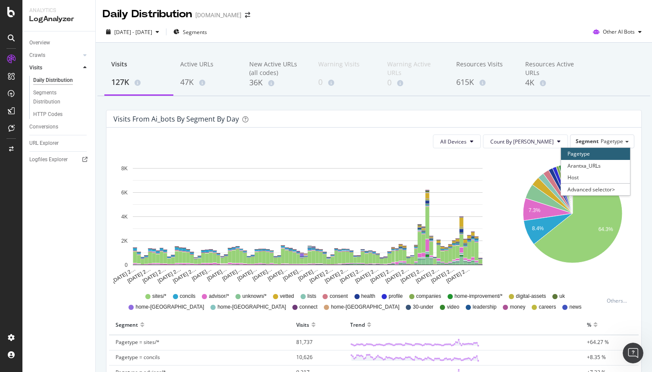
click at [596, 89] on div "Visits 127K Active URLs 47K New Active URLs (all codes) 36K Warning Visits 0 Wa…" at bounding box center [373, 74] width 553 height 43
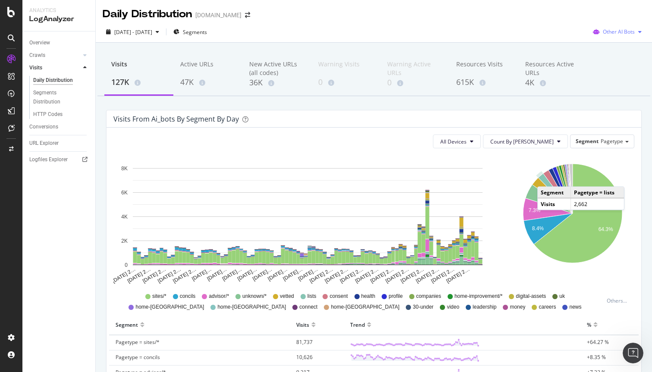
click at [624, 33] on span "Other AI Bots" at bounding box center [619, 31] width 32 height 7
click at [616, 82] on span "OpenAI" at bounding box center [625, 81] width 34 height 8
